Goal: Find specific page/section: Find specific page/section

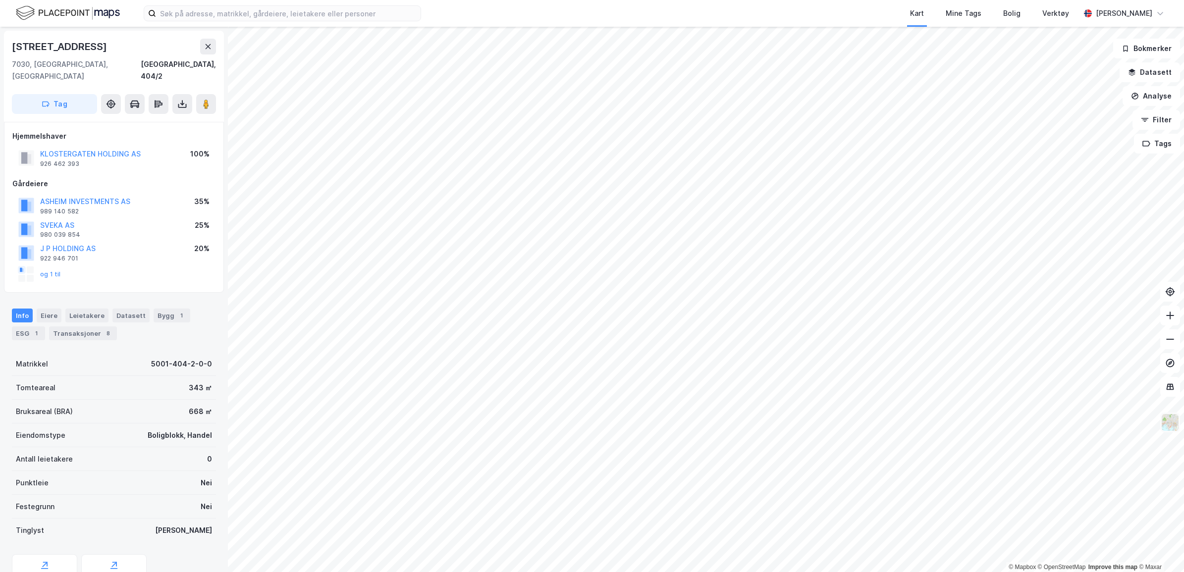
click at [1178, 419] on img at bounding box center [1170, 422] width 19 height 19
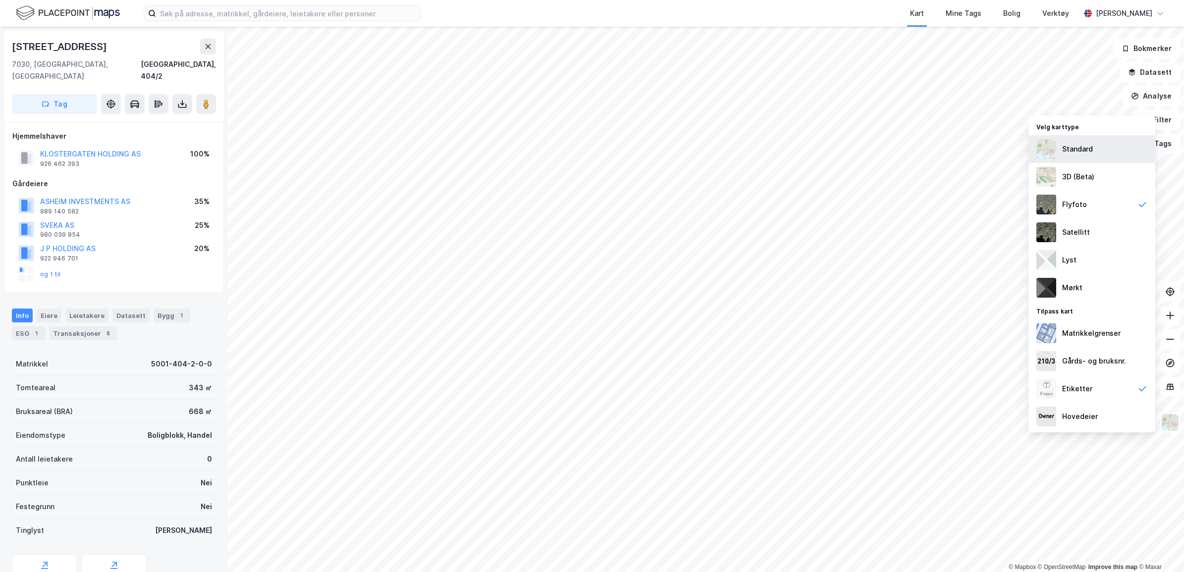
click at [1058, 154] on div "Standard" at bounding box center [1092, 149] width 127 height 28
